Goal: Task Accomplishment & Management: Use online tool/utility

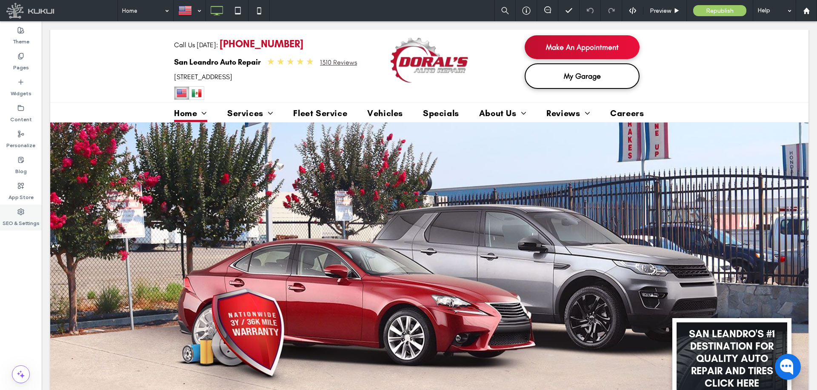
click at [25, 219] on label "SEO & Settings" at bounding box center [21, 221] width 37 height 12
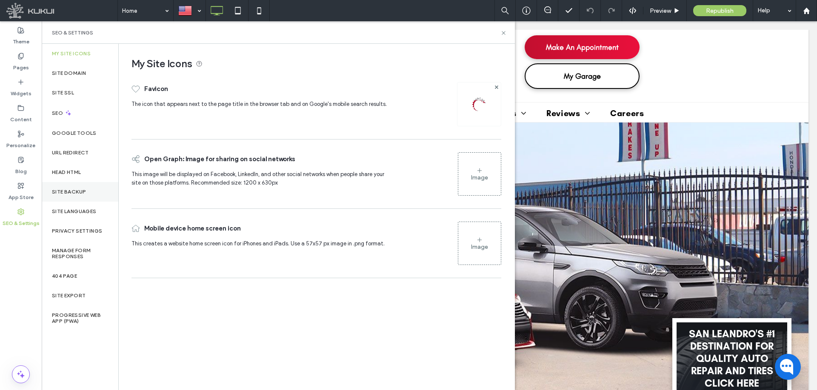
click at [66, 188] on div "Site Backup" at bounding box center [80, 192] width 77 height 20
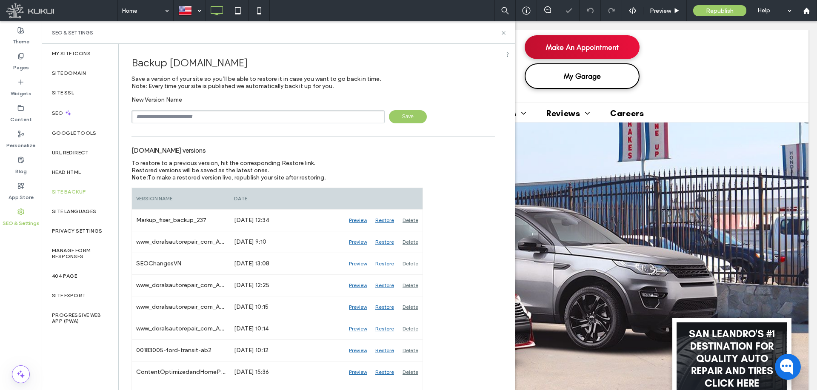
click at [230, 116] on input "text" at bounding box center [257, 116] width 253 height 13
paste input "**********"
type input "**********"
click at [403, 118] on span "Save" at bounding box center [408, 116] width 38 height 13
click at [503, 30] on icon at bounding box center [503, 33] width 6 height 6
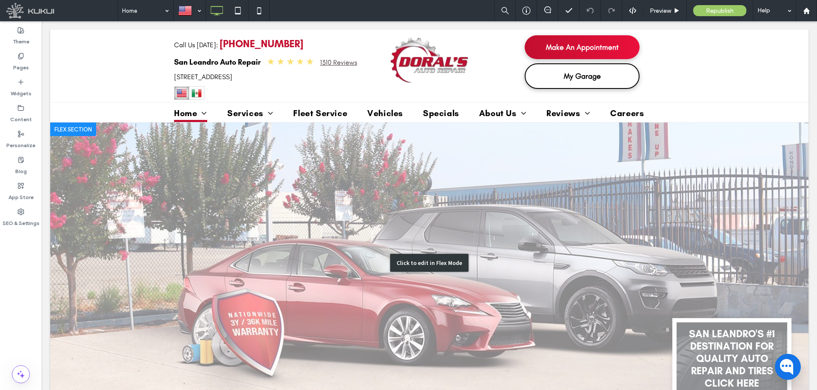
click at [464, 193] on div "Click to edit in Flex Mode" at bounding box center [429, 262] width 758 height 281
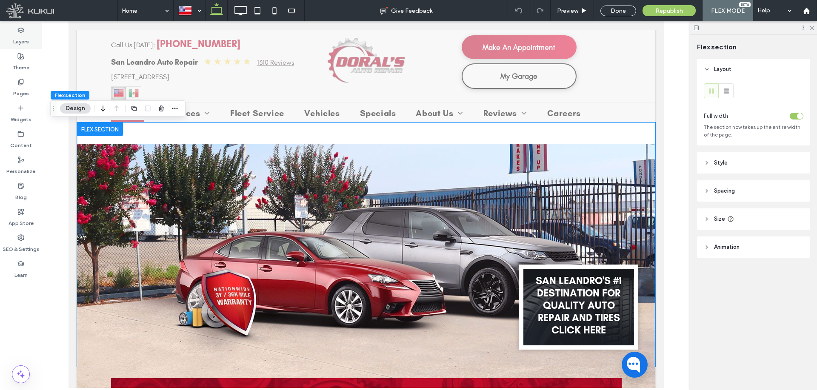
click at [18, 38] on label "Layers" at bounding box center [21, 40] width 16 height 12
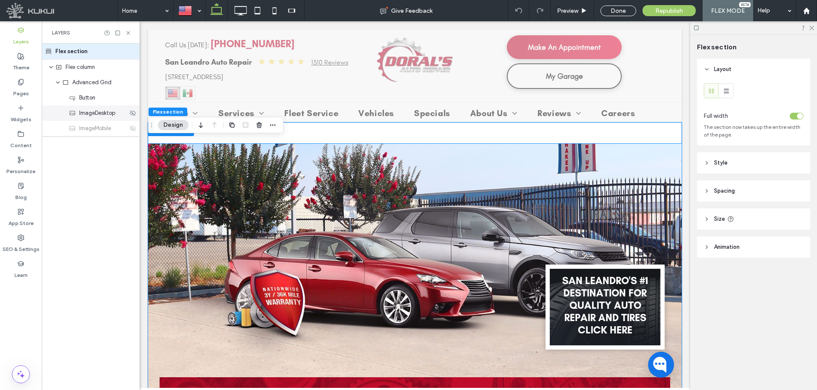
drag, startPoint x: 101, startPoint y: 114, endPoint x: 54, endPoint y: 119, distance: 48.0
click at [101, 114] on span "ImageDesktop" at bounding box center [97, 113] width 36 height 9
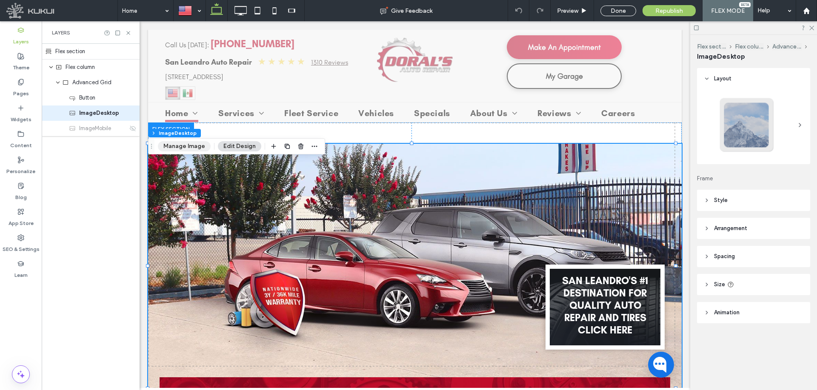
drag, startPoint x: 191, startPoint y: 146, endPoint x: 279, endPoint y: 178, distance: 93.6
click at [191, 146] on button "Manage Image" at bounding box center [184, 146] width 53 height 10
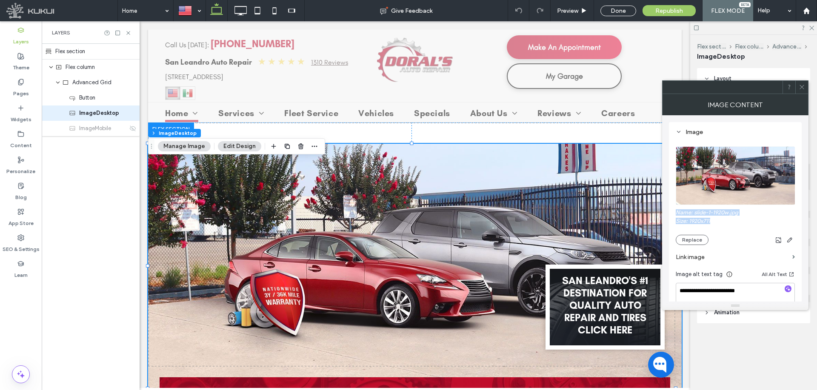
drag, startPoint x: 717, startPoint y: 222, endPoint x: 675, endPoint y: 215, distance: 42.6
click at [675, 215] on div "**********" at bounding box center [735, 247] width 133 height 250
copy div "Name: slide-1-1920w.jpg Size: 1920x711"
click at [799, 88] on icon at bounding box center [801, 87] width 6 height 6
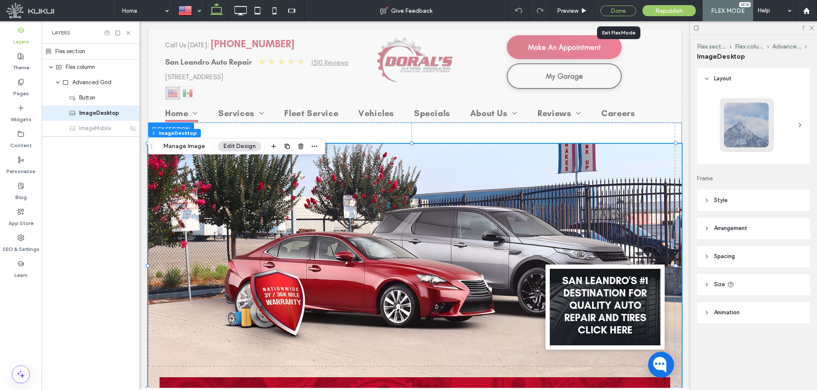
click at [612, 11] on div "Done" at bounding box center [618, 11] width 36 height 11
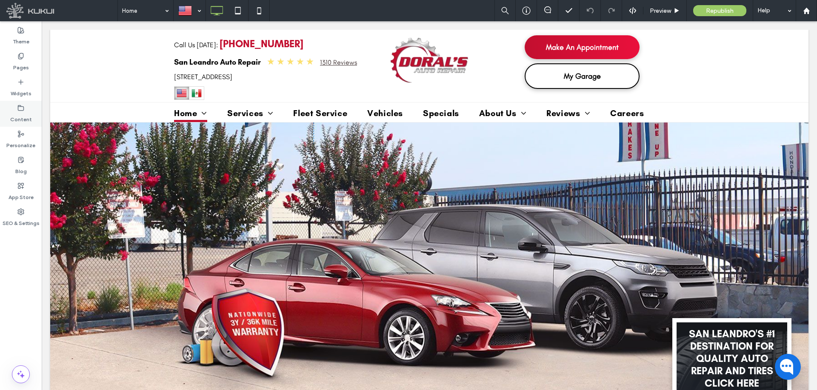
click at [26, 108] on div "Content" at bounding box center [21, 114] width 42 height 26
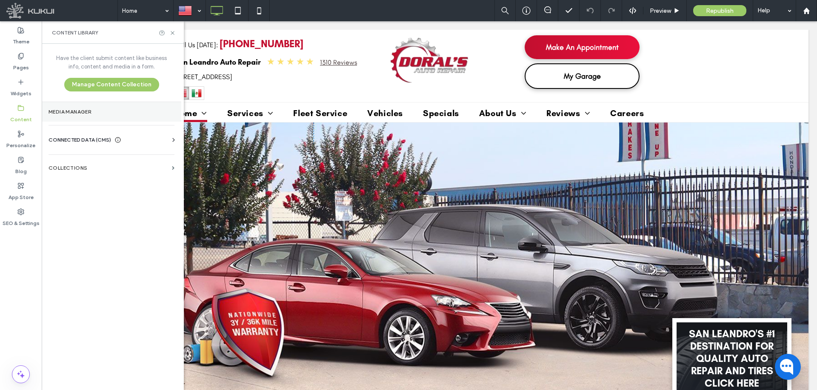
click at [68, 113] on label "Media Manager" at bounding box center [111, 112] width 126 height 6
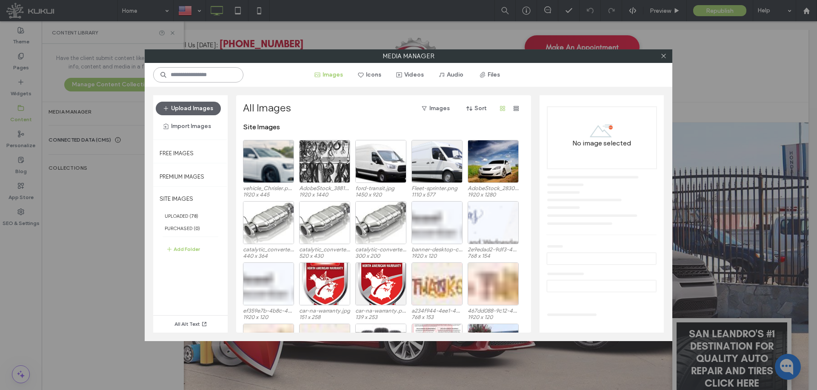
click at [188, 80] on input at bounding box center [198, 74] width 90 height 15
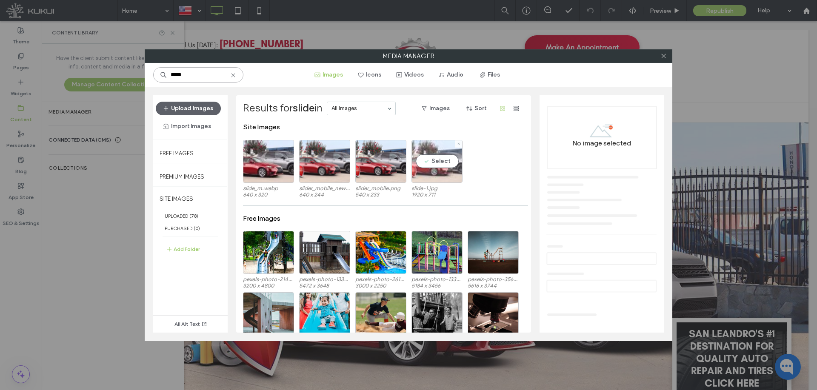
type input "*****"
click at [423, 151] on div "Select" at bounding box center [436, 161] width 51 height 43
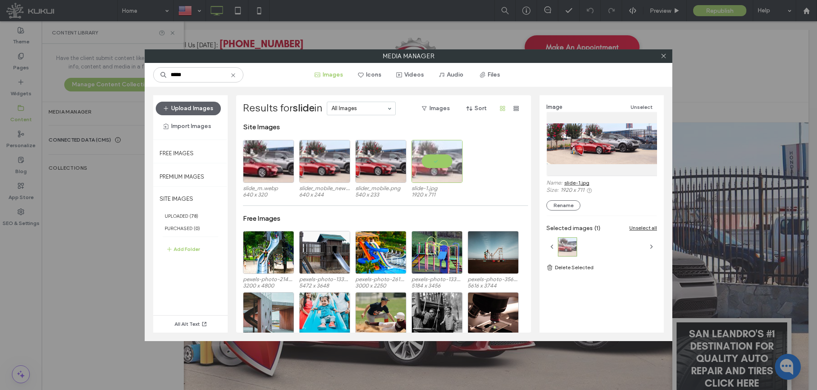
click at [577, 182] on link "slide-1.jpg" at bounding box center [576, 182] width 25 height 6
drag, startPoint x: 660, startPoint y: 57, endPoint x: 550, endPoint y: 154, distance: 146.1
click at [660, 57] on icon at bounding box center [663, 56] width 6 height 6
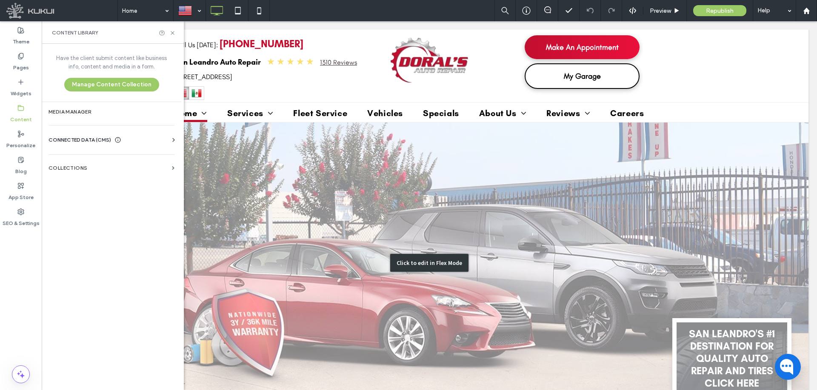
click at [444, 197] on div "Click to edit in Flex Mode" at bounding box center [429, 262] width 758 height 281
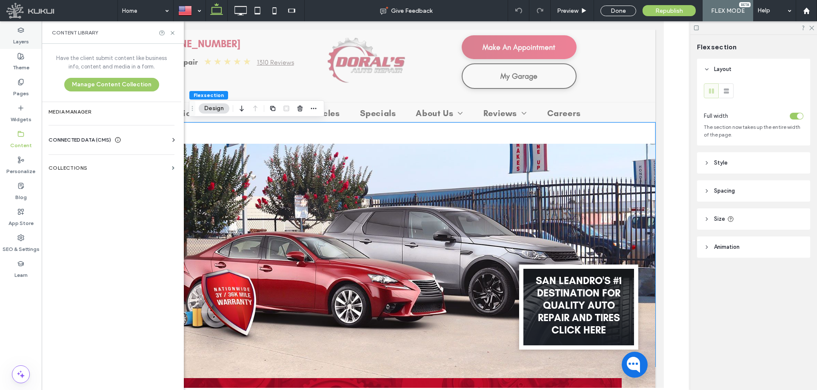
click at [33, 37] on div "Layers" at bounding box center [21, 36] width 42 height 26
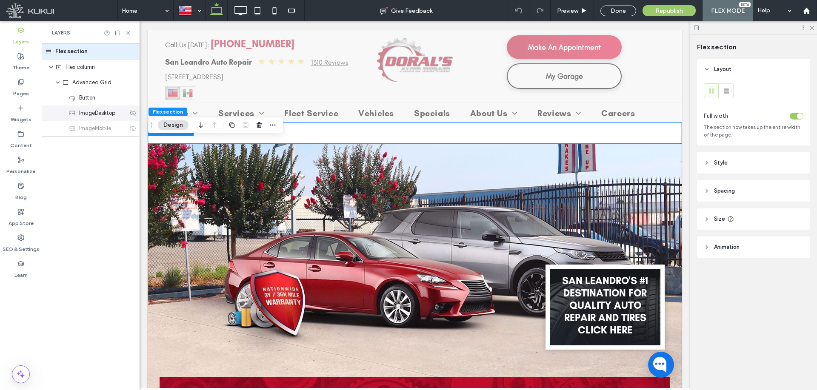
click at [94, 108] on div "ImageDesktop" at bounding box center [91, 112] width 98 height 15
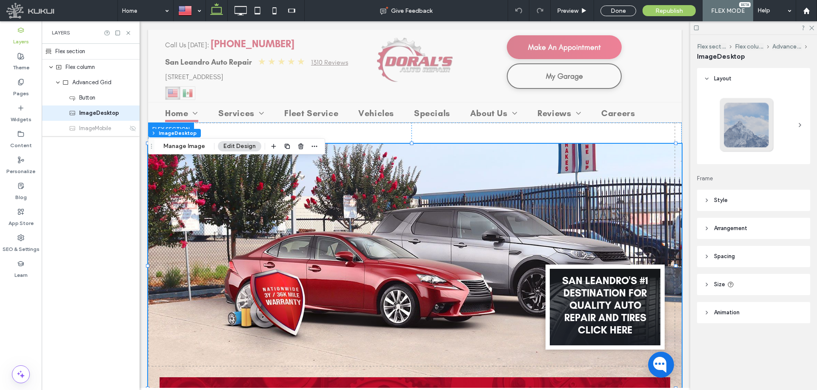
click at [168, 151] on div "Flex section Flex column Advanced Grid ImageDesktop Manage Image Edit Design" at bounding box center [236, 146] width 177 height 16
drag, startPoint x: 170, startPoint y: 148, endPoint x: 435, endPoint y: 172, distance: 266.0
click at [170, 148] on button "Manage Image" at bounding box center [184, 146] width 53 height 10
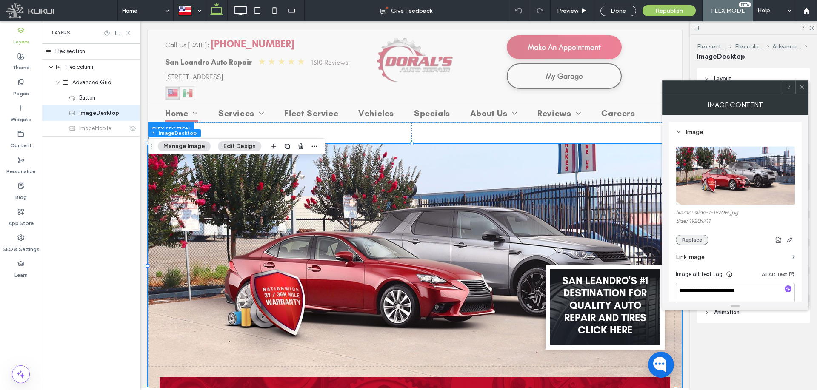
click at [691, 243] on button "Replace" at bounding box center [691, 240] width 33 height 10
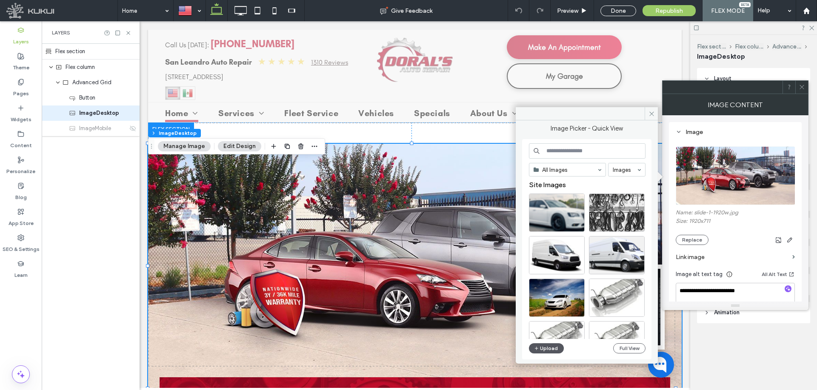
click at [543, 351] on button "Upload" at bounding box center [546, 348] width 35 height 10
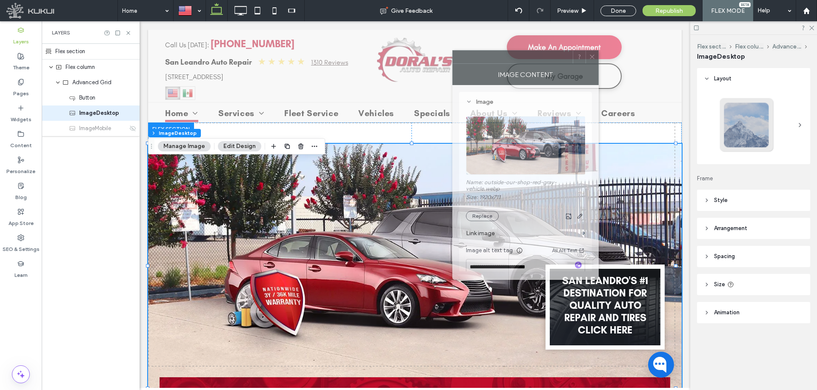
drag, startPoint x: 708, startPoint y: 94, endPoint x: 486, endPoint y: 68, distance: 223.0
click at [479, 64] on div "Image Content" at bounding box center [525, 74] width 146 height 21
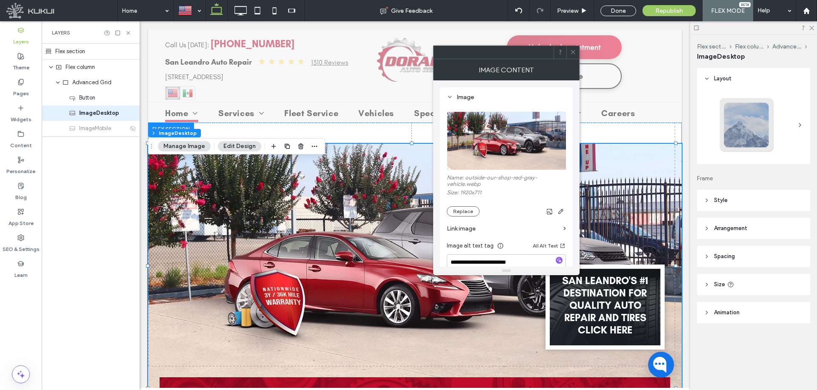
click at [777, 234] on header "Arrangement" at bounding box center [753, 228] width 113 height 21
click at [713, 278] on icon at bounding box center [711, 278] width 7 height 7
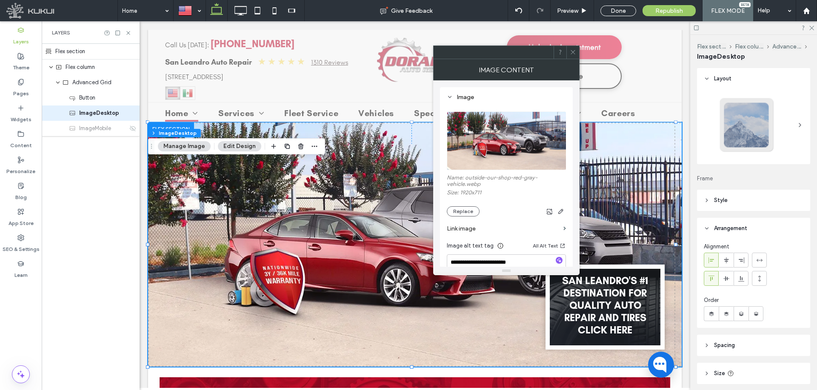
click at [756, 373] on header "Size" at bounding box center [753, 373] width 113 height 21
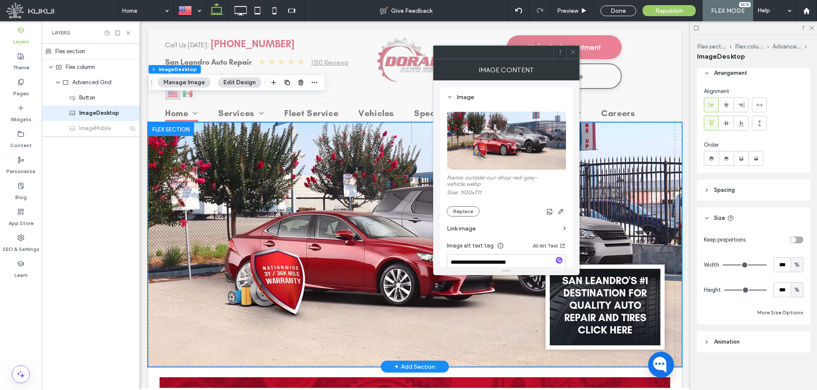
scroll to position [85, 0]
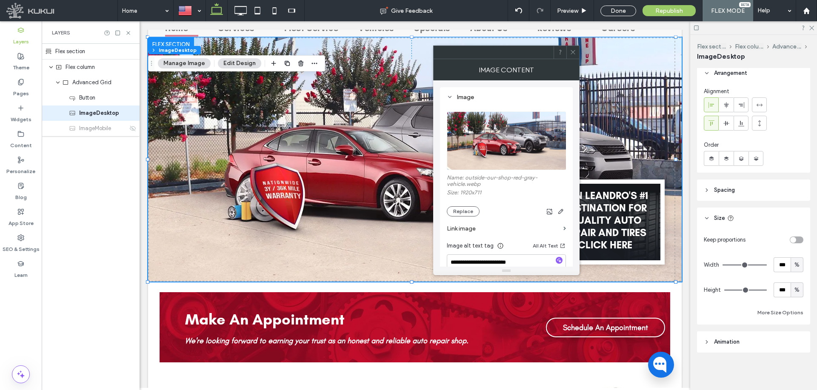
click at [792, 293] on div "%" at bounding box center [796, 290] width 9 height 9
click at [792, 301] on span "px" at bounding box center [792, 305] width 6 height 9
type input "***"
click at [797, 294] on div "px" at bounding box center [796, 289] width 13 height 15
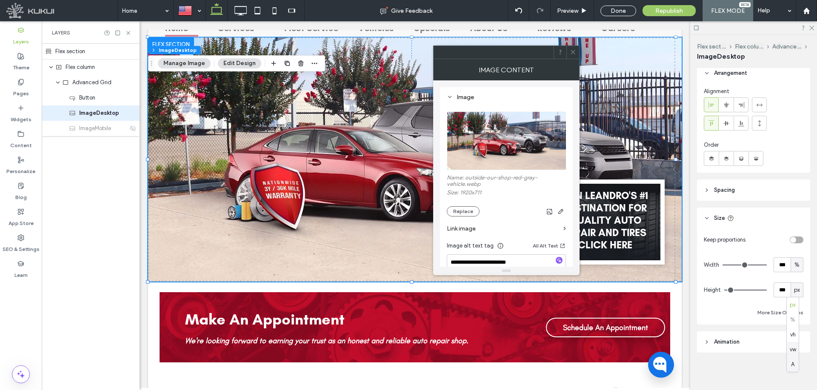
click at [793, 366] on span "A" at bounding box center [792, 364] width 3 height 9
type input "*"
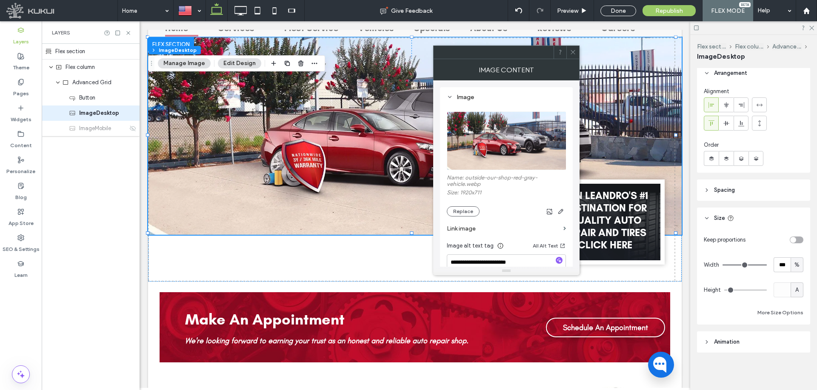
click at [795, 291] on span "A" at bounding box center [796, 290] width 3 height 9
click at [794, 304] on span "px" at bounding box center [792, 305] width 6 height 9
type input "***"
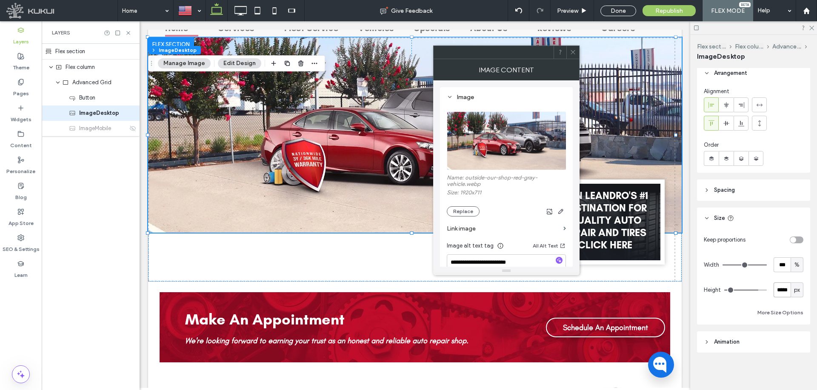
click at [782, 293] on input "*****" at bounding box center [781, 289] width 17 height 15
type input "***"
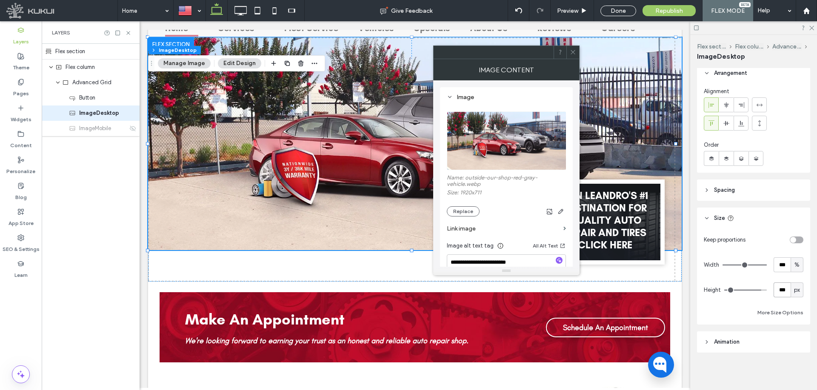
type input "***"
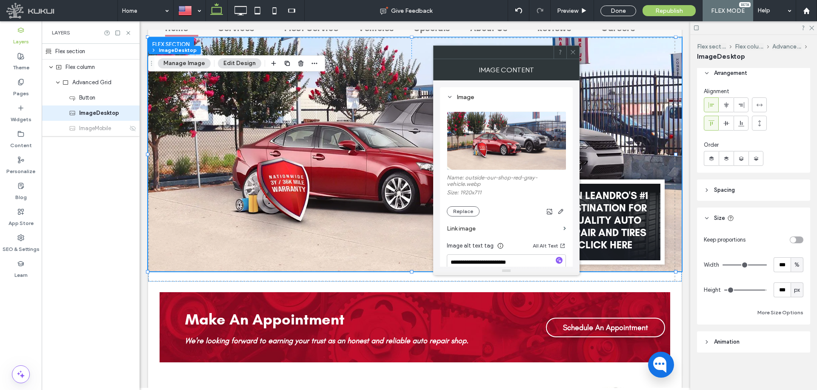
click at [758, 290] on input "range" at bounding box center [745, 290] width 43 height 1
click at [100, 84] on span "Advanced Grid" at bounding box center [91, 82] width 39 height 9
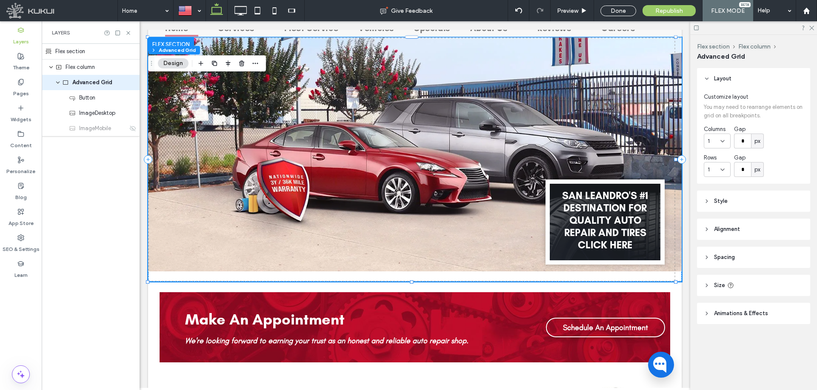
click at [761, 290] on header "Size" at bounding box center [753, 285] width 113 height 21
click at [780, 330] on input "***" at bounding box center [781, 331] width 17 height 15
type input "***"
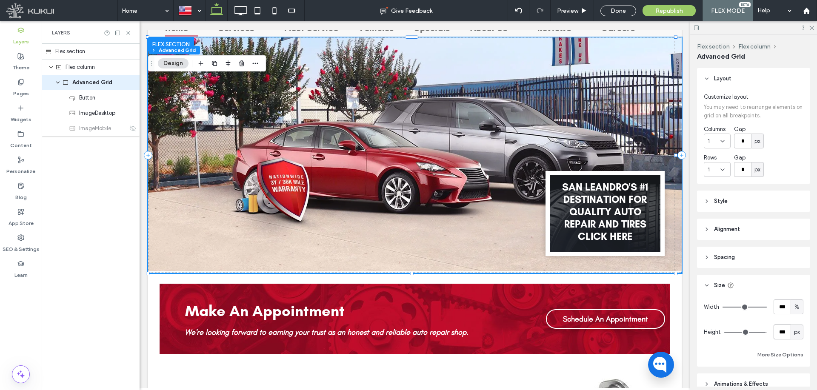
type input "***"
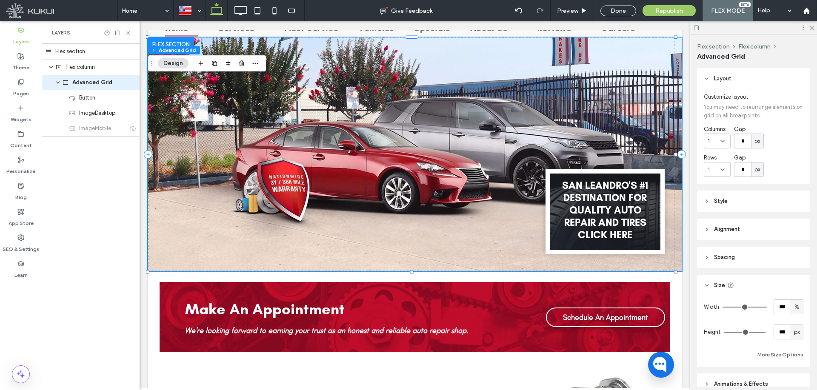
click at [757, 332] on input "range" at bounding box center [745, 332] width 43 height 1
click at [100, 67] on div "Flex column" at bounding box center [91, 67] width 72 height 9
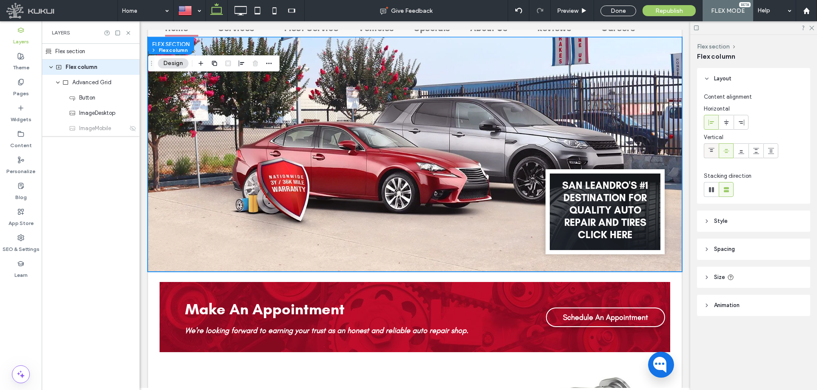
click at [708, 150] on icon at bounding box center [711, 151] width 7 height 7
click at [728, 121] on use at bounding box center [725, 122] width 5 height 6
click at [749, 271] on header "Size" at bounding box center [753, 277] width 113 height 21
click at [92, 45] on div "Flex section" at bounding box center [91, 52] width 98 height 16
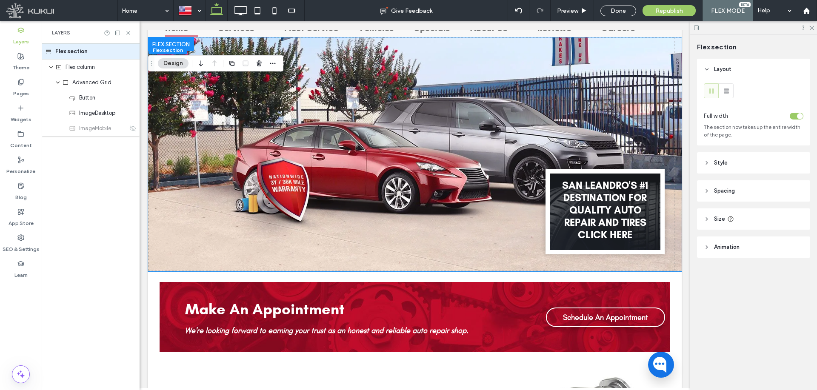
click at [737, 218] on header "Size" at bounding box center [753, 218] width 113 height 21
click at [788, 242] on input "***" at bounding box center [781, 240] width 17 height 15
type input "***"
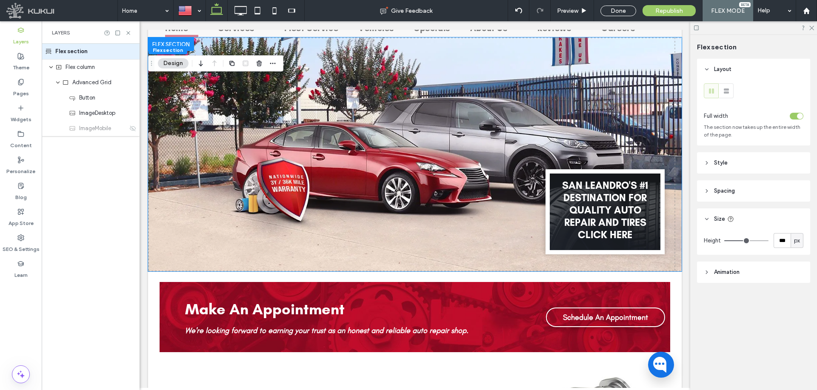
click at [748, 241] on input "range" at bounding box center [746, 240] width 44 height 1
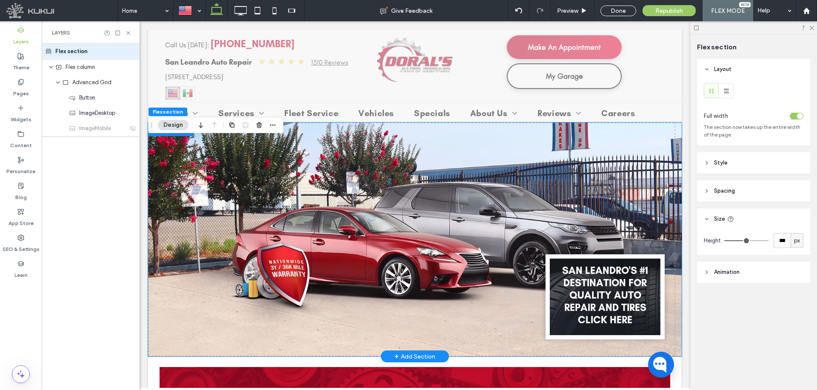
scroll to position [43, 0]
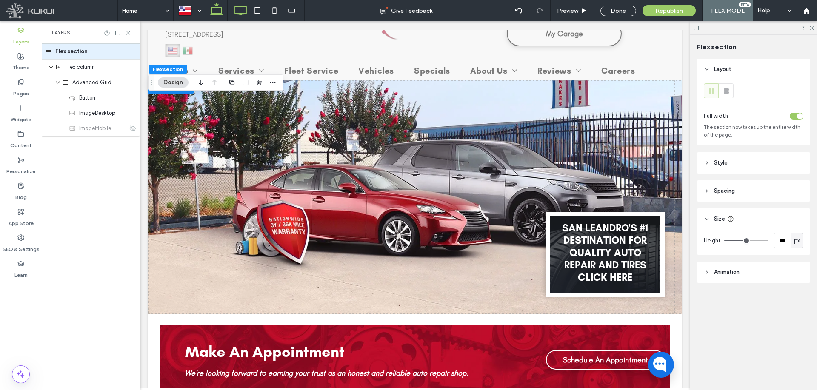
click at [236, 7] on icon at bounding box center [240, 10] width 17 height 17
type input "***"
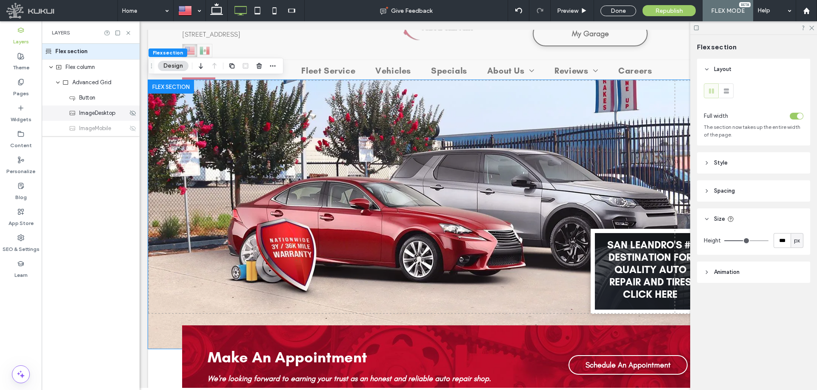
click at [89, 111] on span "ImageDesktop" at bounding box center [97, 113] width 36 height 9
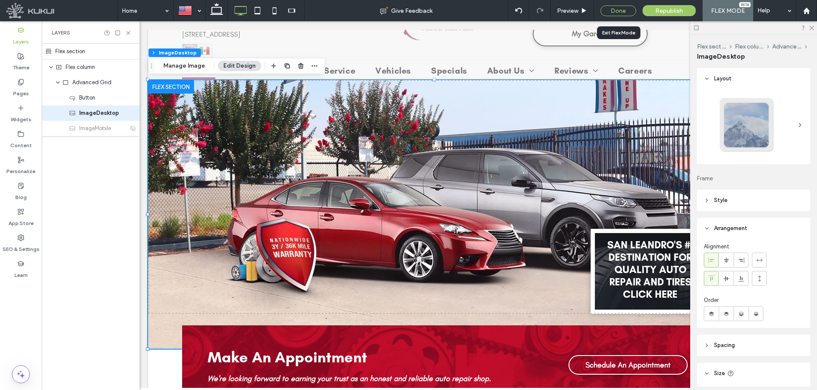
drag, startPoint x: 620, startPoint y: 10, endPoint x: 437, endPoint y: 177, distance: 247.4
click at [620, 10] on div "Done" at bounding box center [618, 11] width 36 height 11
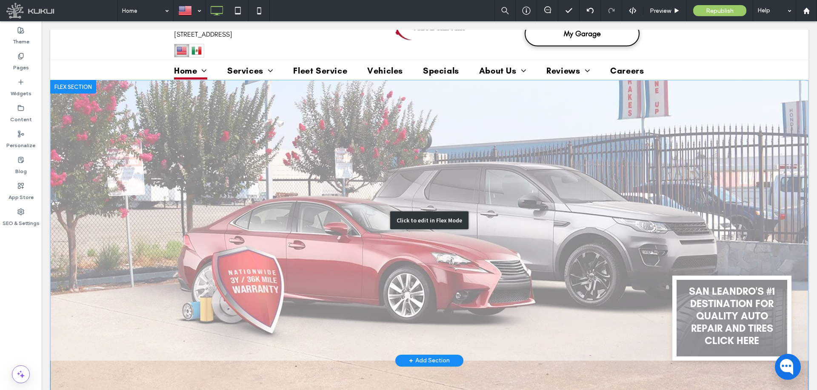
drag, startPoint x: 168, startPoint y: 213, endPoint x: 71, endPoint y: 213, distance: 97.8
click at [168, 213] on div "Click to edit in Flex Mode" at bounding box center [429, 220] width 758 height 281
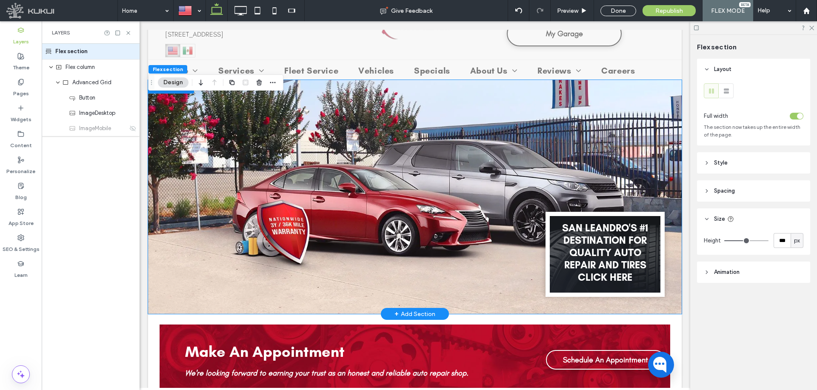
scroll to position [170, 0]
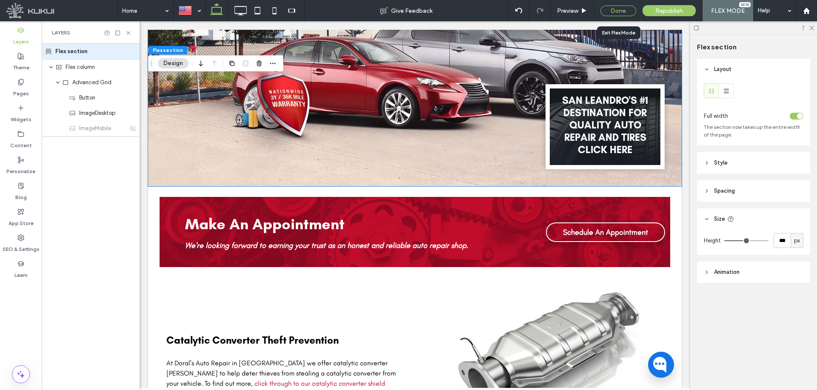
drag, startPoint x: 198, startPoint y: 58, endPoint x: 623, endPoint y: 12, distance: 427.7
click at [623, 12] on div "Done" at bounding box center [618, 11] width 36 height 11
